Goal: Check status

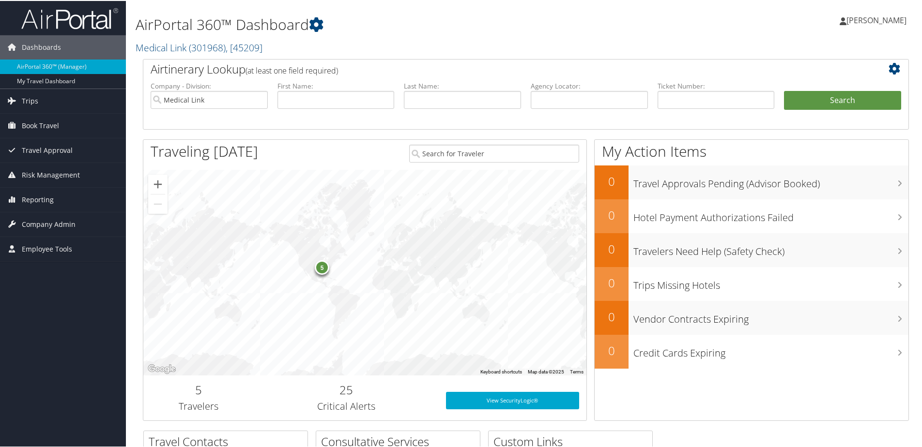
click at [321, 265] on div "5" at bounding box center [322, 266] width 15 height 15
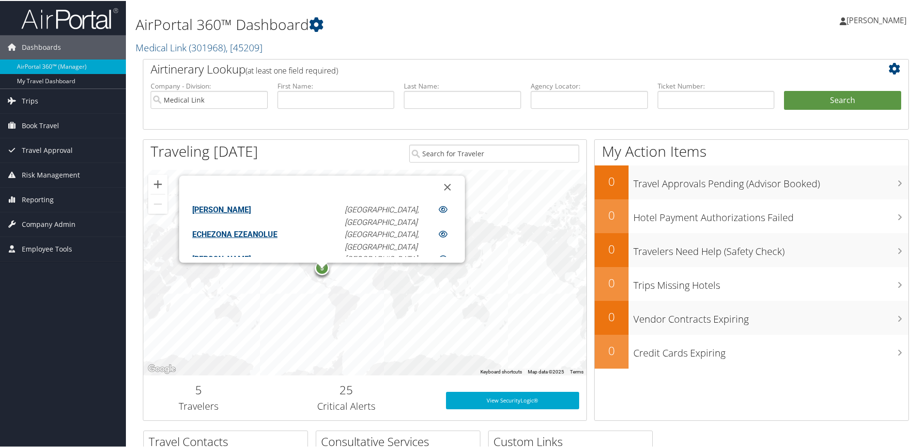
click at [360, 315] on div "5 DONALD ANGLE Memphis, TN ECHEZONA EZEANOLUE Portsmouth, NH MARC WALKER Denver…" at bounding box center [364, 272] width 443 height 206
click at [379, 316] on div "5 DONALD ANGLE Memphis, TN ECHEZONA EZEANOLUE Portsmouth, NH MARC WALKER Denver…" at bounding box center [364, 272] width 443 height 206
click at [443, 116] on li "Last Name:" at bounding box center [462, 102] width 127 height 45
